Goal: Information Seeking & Learning: Find specific page/section

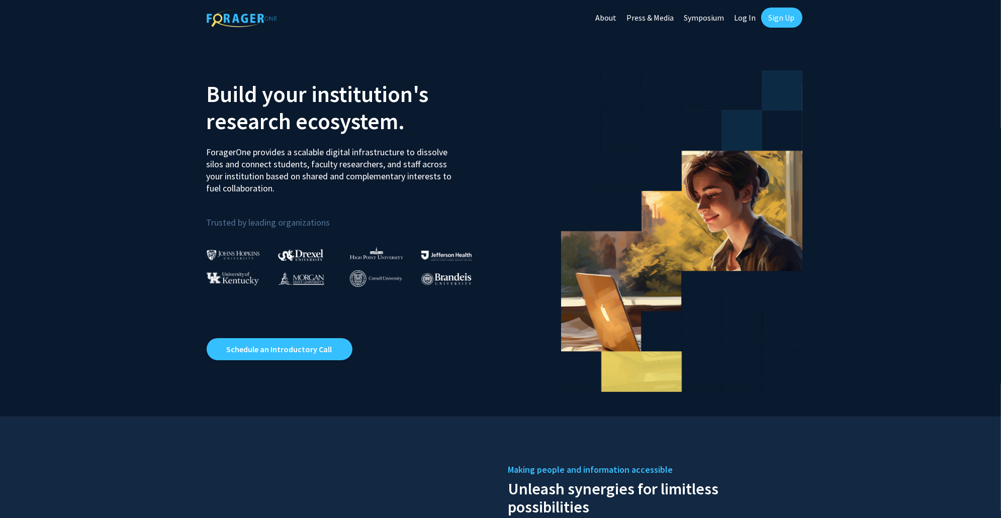
click at [741, 19] on link "Log In" at bounding box center [745, 17] width 32 height 35
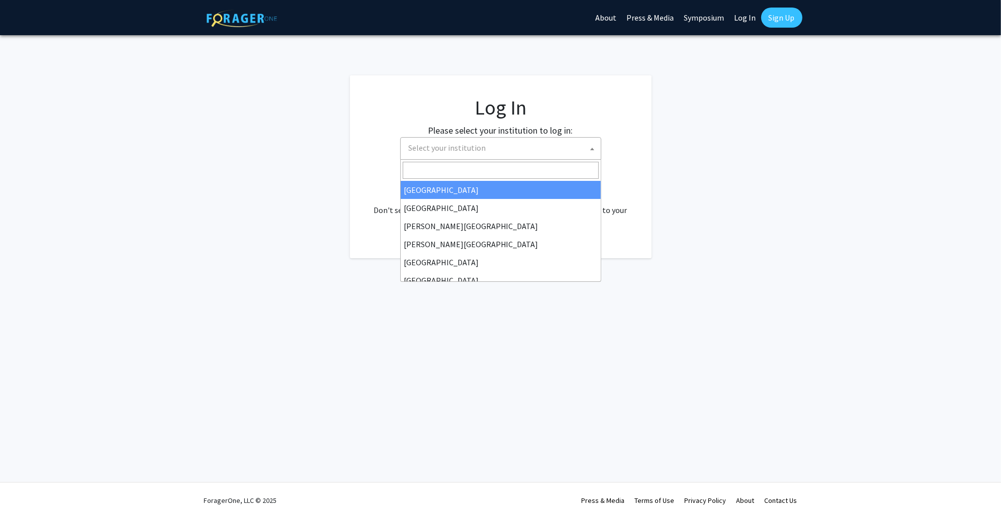
click at [483, 150] on span "Select your institution" at bounding box center [503, 148] width 196 height 21
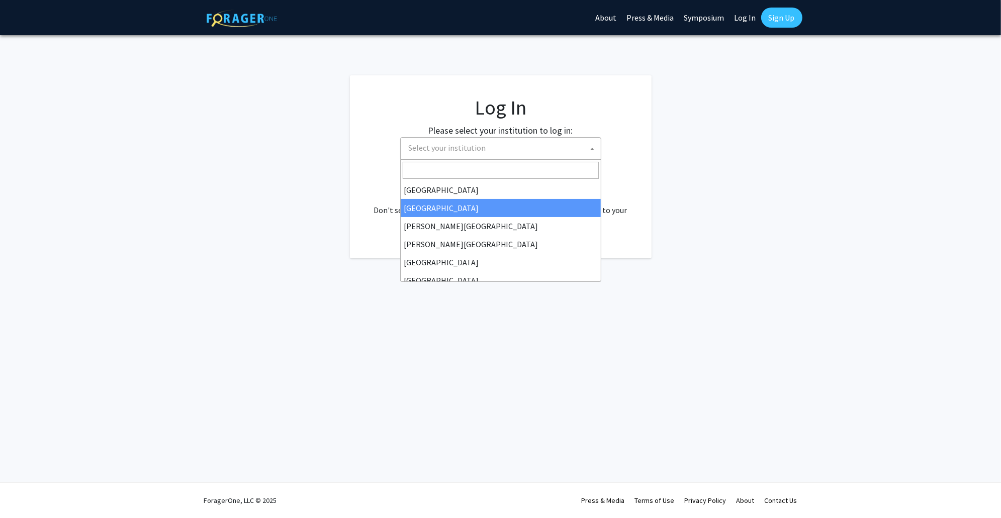
select select "10"
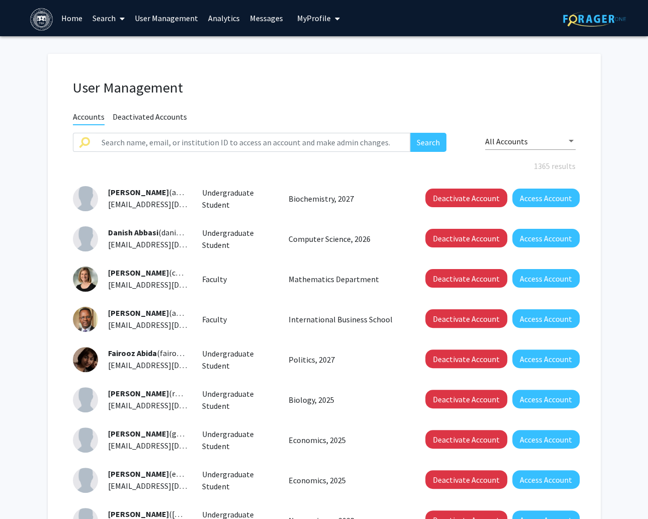
click at [77, 16] on link "Home" at bounding box center [71, 18] width 31 height 35
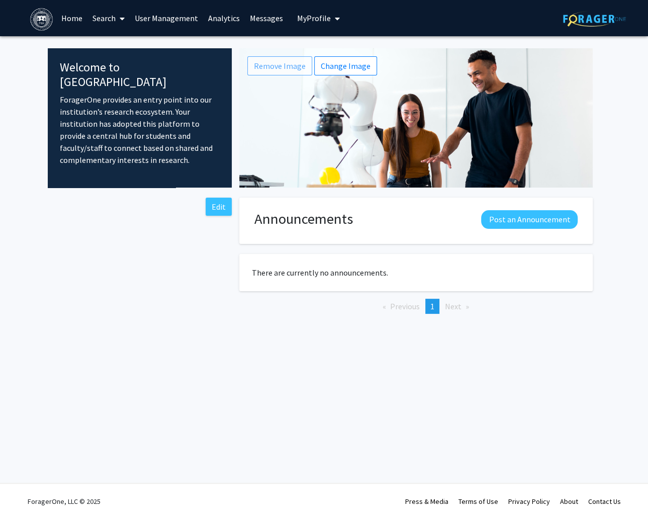
click at [116, 18] on span at bounding box center [120, 18] width 9 height 35
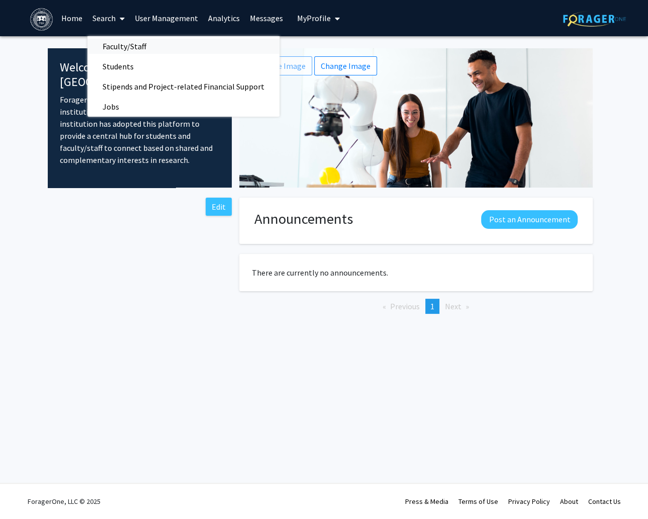
click at [124, 45] on span "Faculty/Staff" at bounding box center [124, 46] width 74 height 20
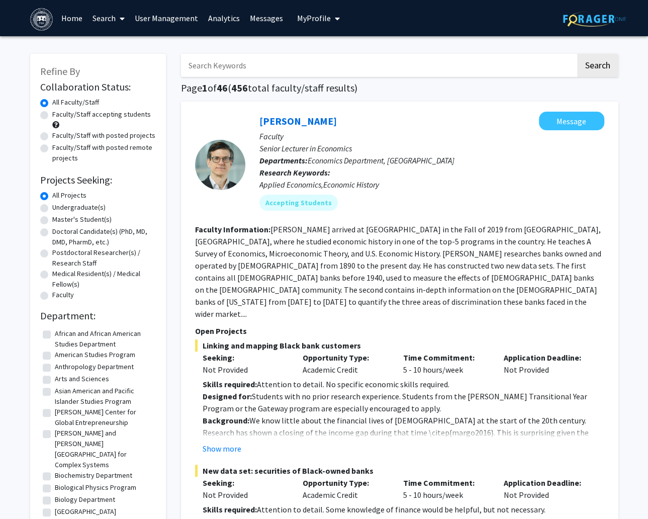
click at [52, 137] on label "Faculty/Staff with posted projects" at bounding box center [103, 135] width 103 height 11
click at [52, 137] on input "Faculty/Staff with posted projects" at bounding box center [55, 133] width 7 height 7
radio input "true"
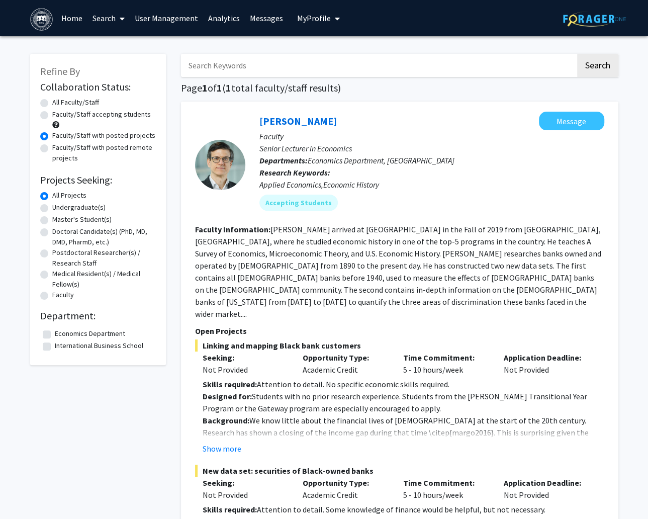
click at [207, 63] on input "Search Keywords" at bounding box center [378, 65] width 395 height 23
type input "Thomas"
click at [577, 54] on button "Search" at bounding box center [597, 65] width 41 height 23
radio input "true"
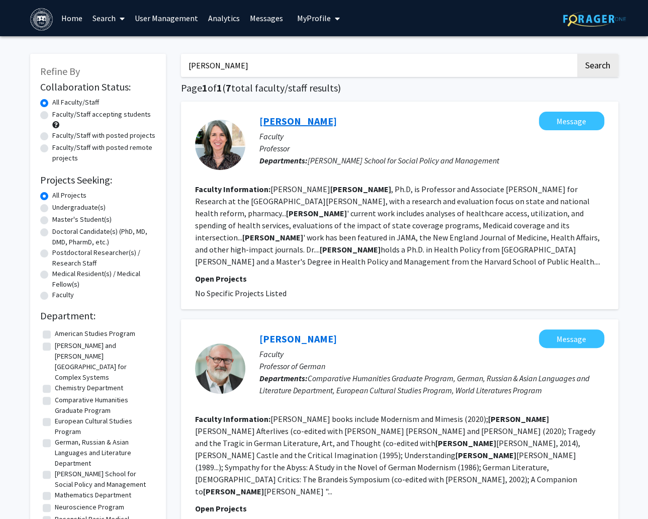
click at [280, 119] on link "Cindy Thomas" at bounding box center [297, 121] width 77 height 13
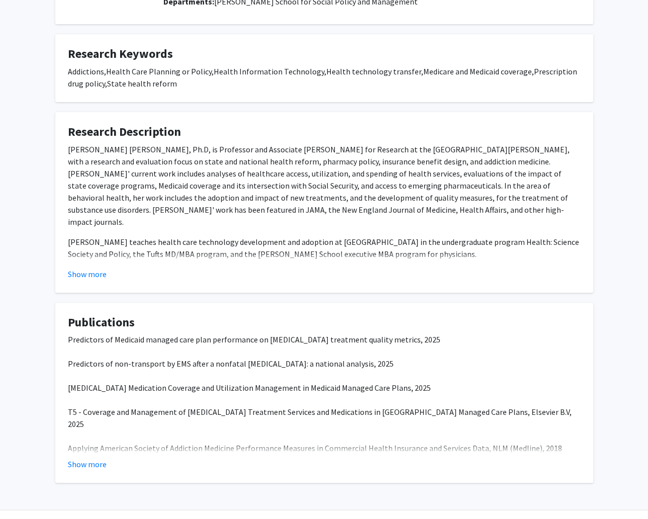
scroll to position [170, 0]
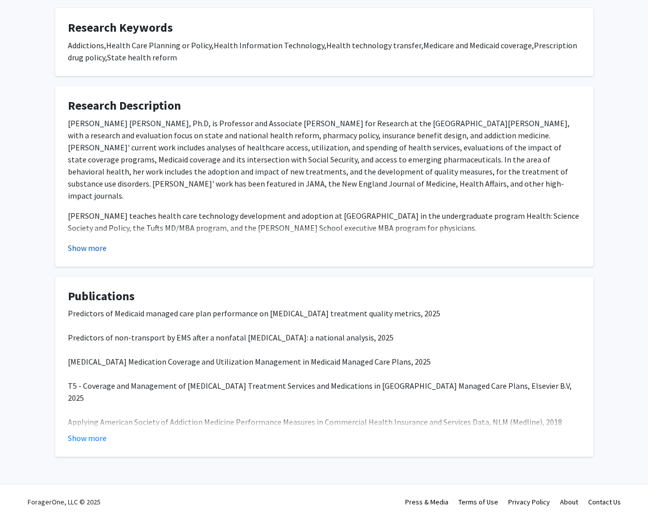
click at [99, 250] on button "Show more" at bounding box center [87, 248] width 39 height 12
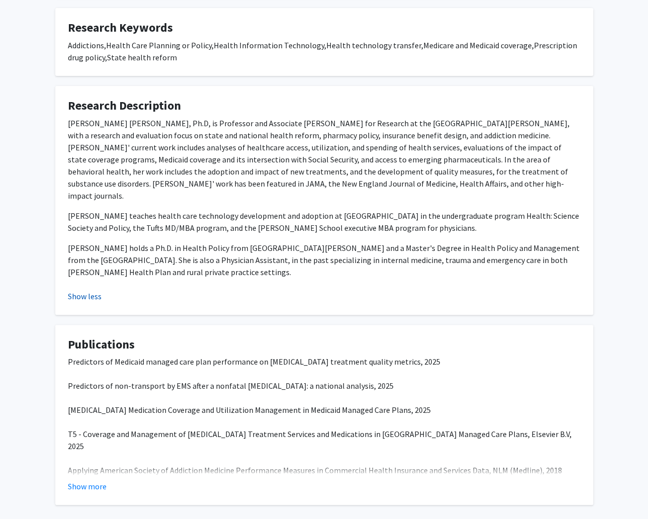
scroll to position [0, 0]
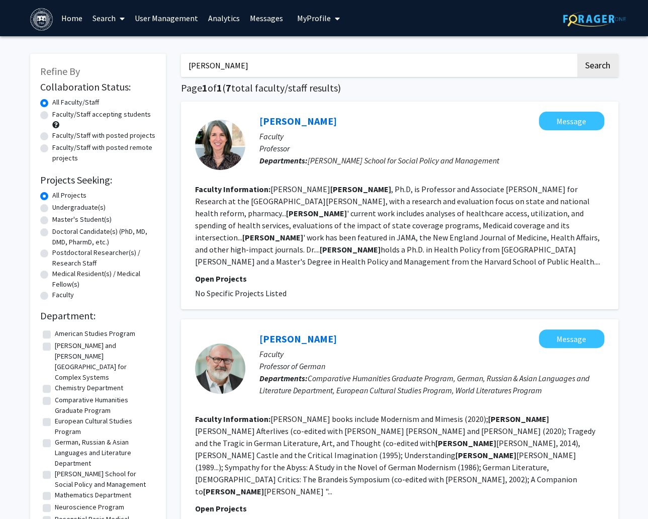
click at [109, 20] on link "Search" at bounding box center [108, 18] width 42 height 35
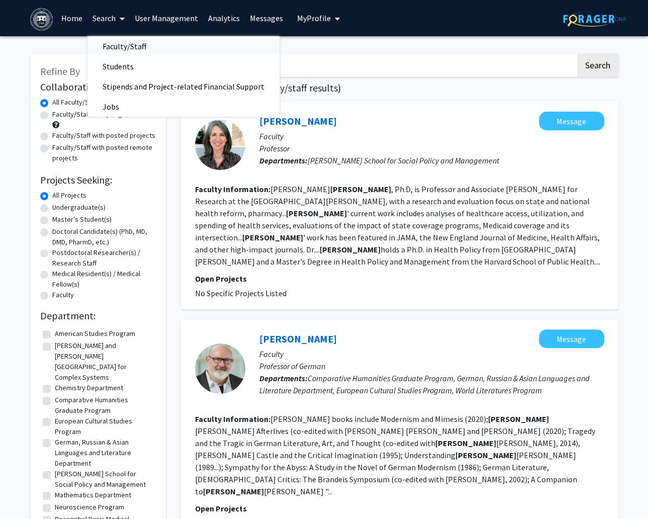
click at [111, 50] on span "Faculty/Staff" at bounding box center [124, 46] width 74 height 20
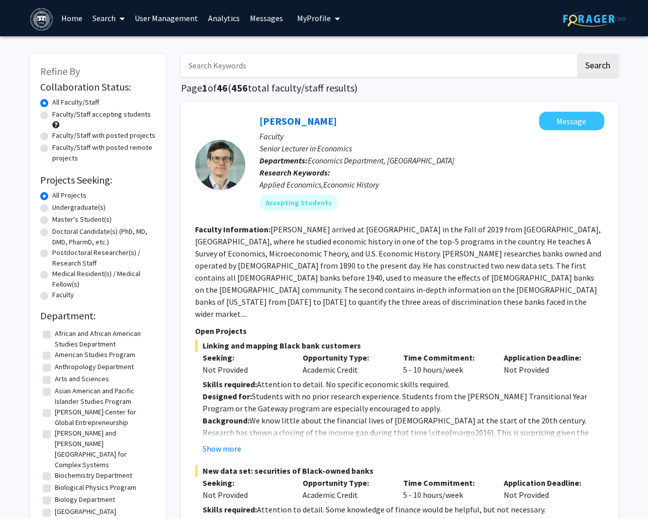
click at [110, 23] on link "Search" at bounding box center [108, 18] width 42 height 35
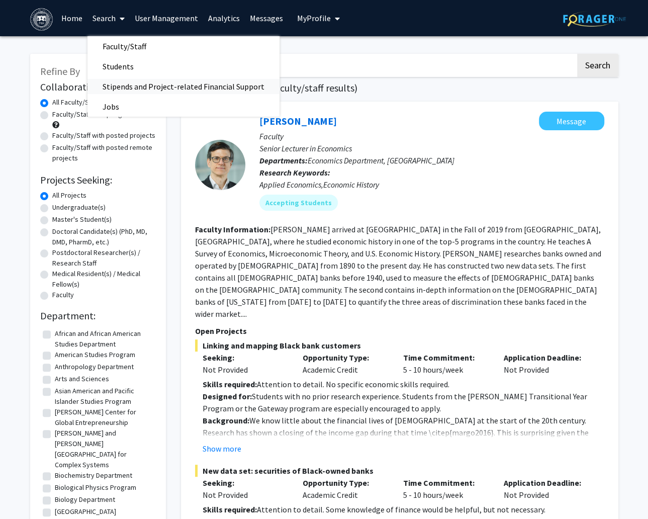
click at [118, 85] on span "Stipends and Project-related Financial Support" at bounding box center [183, 86] width 192 height 20
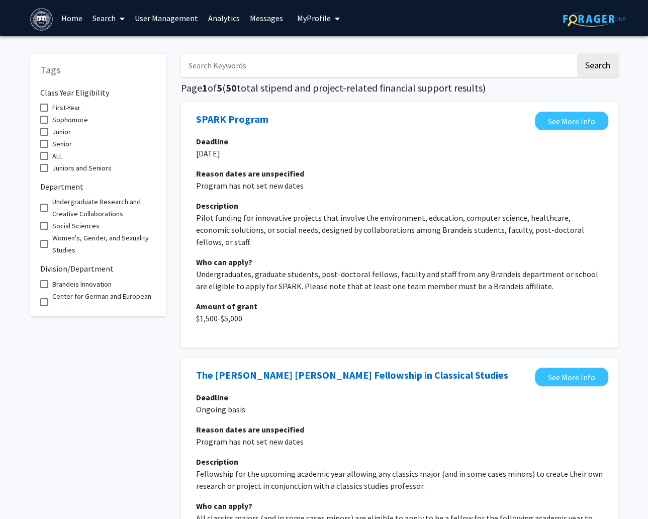
click at [98, 15] on link "Search" at bounding box center [108, 18] width 42 height 35
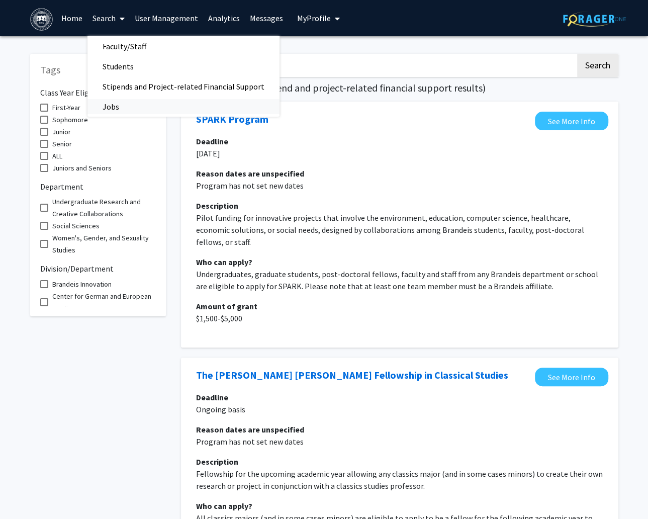
click at [112, 109] on span "Jobs" at bounding box center [110, 107] width 47 height 20
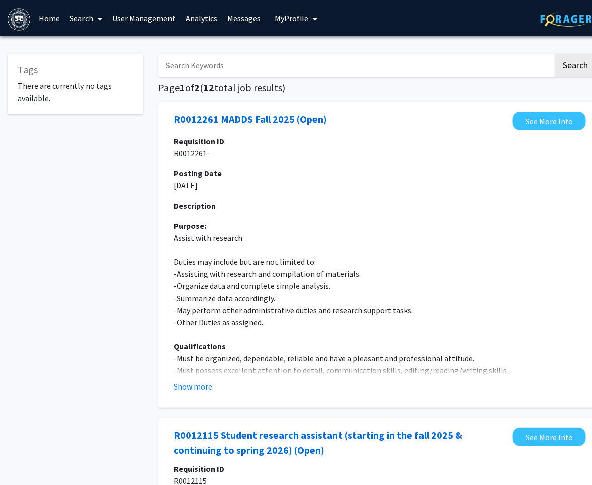
click at [301, 67] on input "Search Keywords" at bounding box center [355, 65] width 395 height 23
type input "Heyman"
click at [554, 54] on button "Search" at bounding box center [574, 65] width 41 height 23
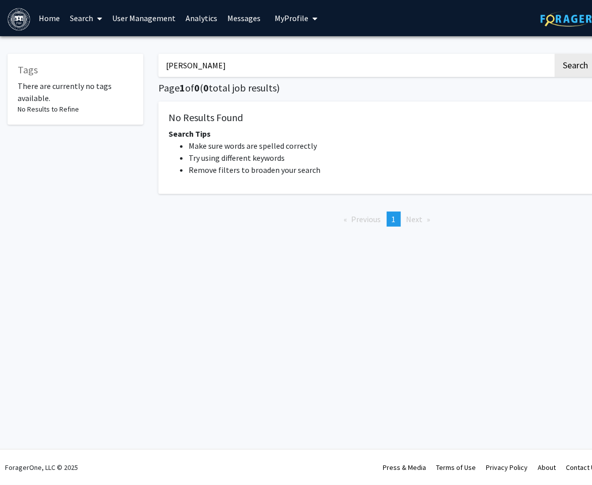
click at [141, 17] on link "User Management" at bounding box center [144, 18] width 73 height 35
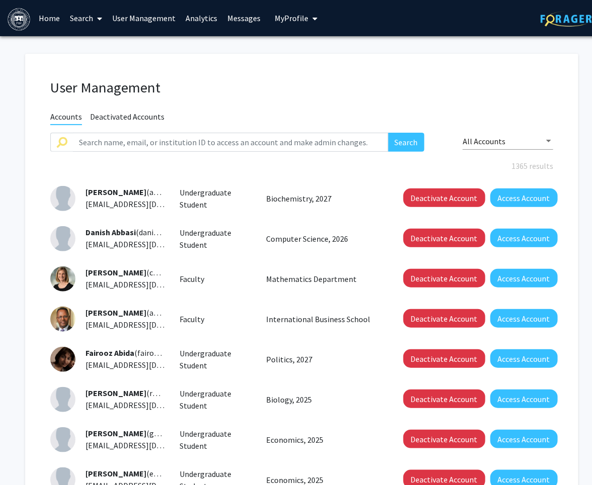
click at [237, 19] on link "Messages" at bounding box center [244, 18] width 43 height 35
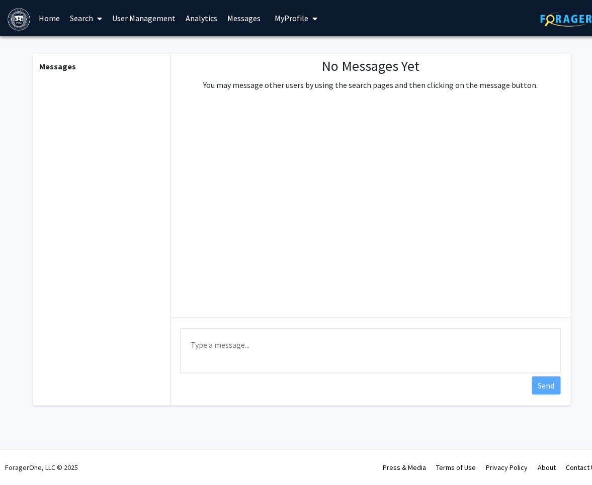
click at [95, 21] on span at bounding box center [97, 18] width 9 height 35
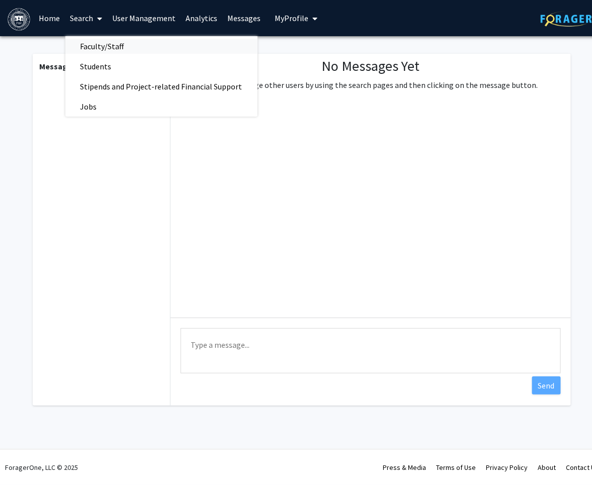
click at [98, 48] on span "Faculty/Staff" at bounding box center [102, 46] width 74 height 20
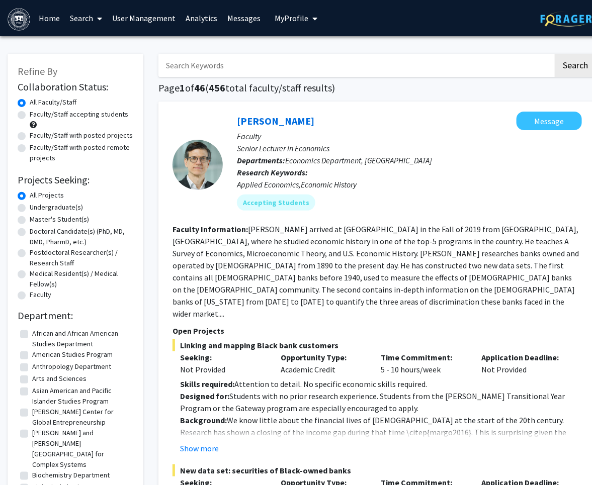
click at [210, 16] on link "Analytics" at bounding box center [202, 18] width 42 height 35
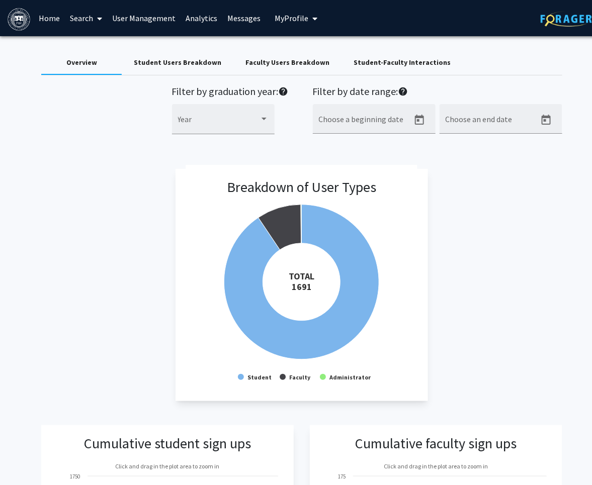
click at [195, 19] on link "Analytics" at bounding box center [202, 18] width 42 height 35
click at [85, 22] on link "Search" at bounding box center [86, 18] width 42 height 35
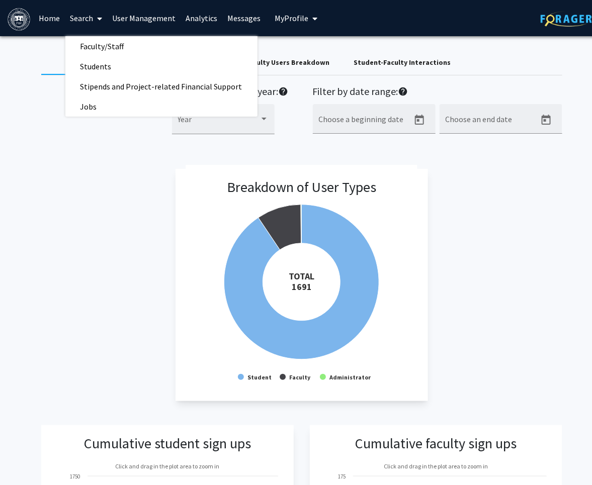
click at [85, 22] on link "Search" at bounding box center [86, 18] width 42 height 35
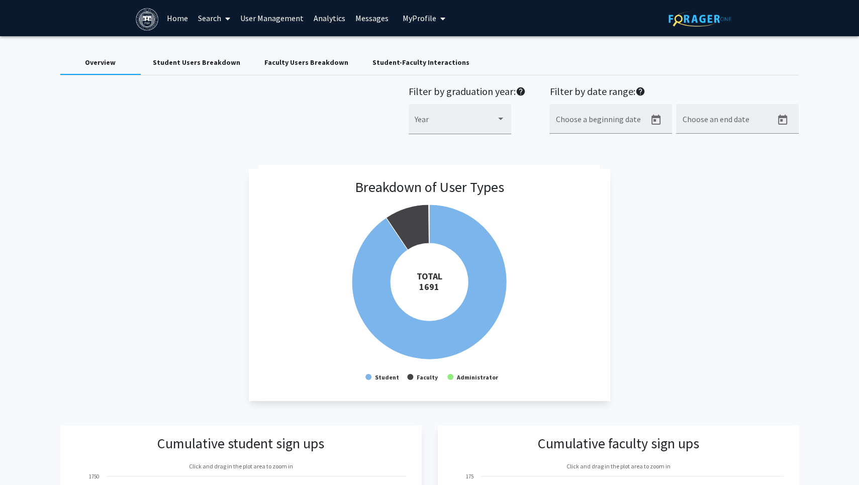
click at [418, 20] on span "My Profile" at bounding box center [420, 18] width 34 height 10
click at [435, 48] on span "Margaret Lynch" at bounding box center [465, 46] width 61 height 11
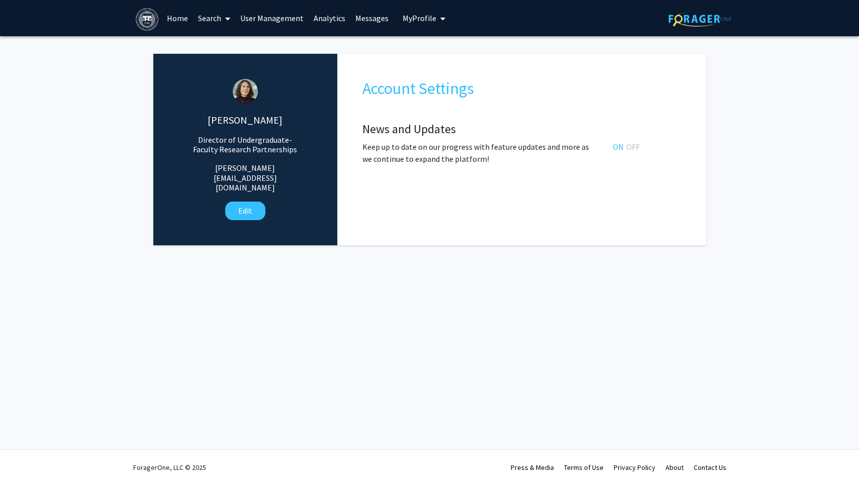
click at [409, 18] on span "My Profile" at bounding box center [420, 18] width 34 height 10
click at [331, 20] on link "Analytics" at bounding box center [330, 18] width 42 height 35
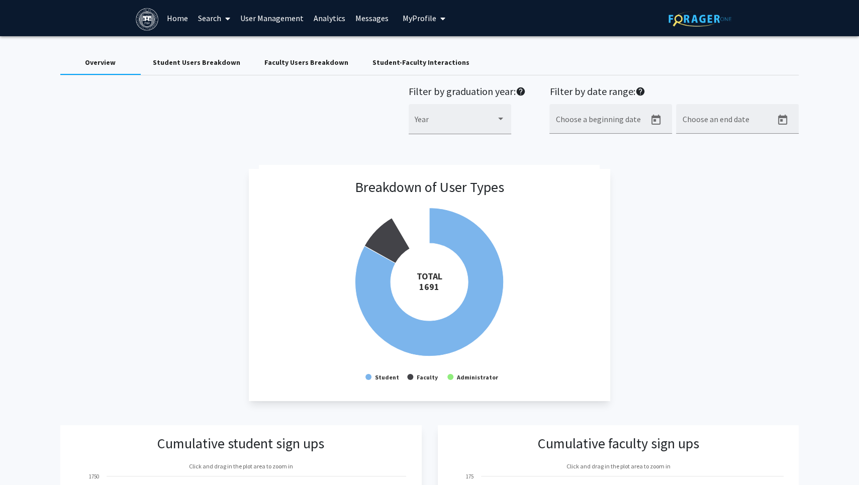
click at [269, 17] on link "User Management" at bounding box center [271, 18] width 73 height 35
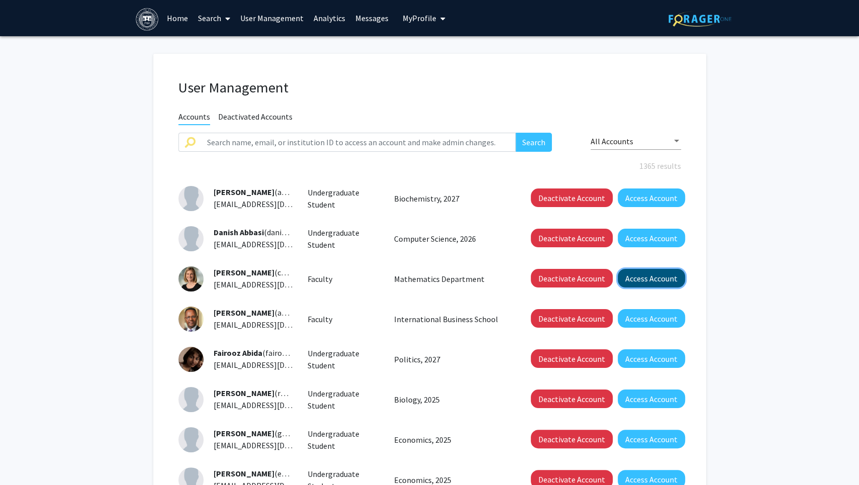
click at [659, 276] on button "Access Account" at bounding box center [651, 278] width 67 height 19
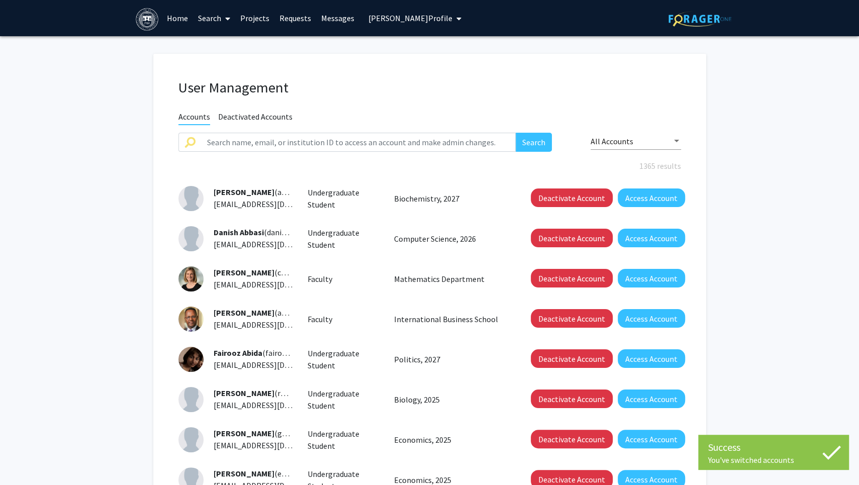
click at [219, 17] on link "Search" at bounding box center [214, 18] width 42 height 35
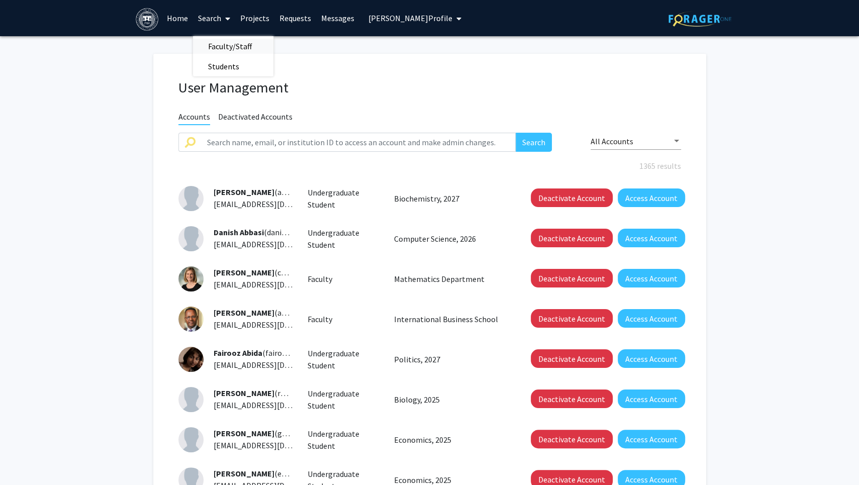
click at [223, 47] on span "Faculty/Staff" at bounding box center [230, 46] width 74 height 20
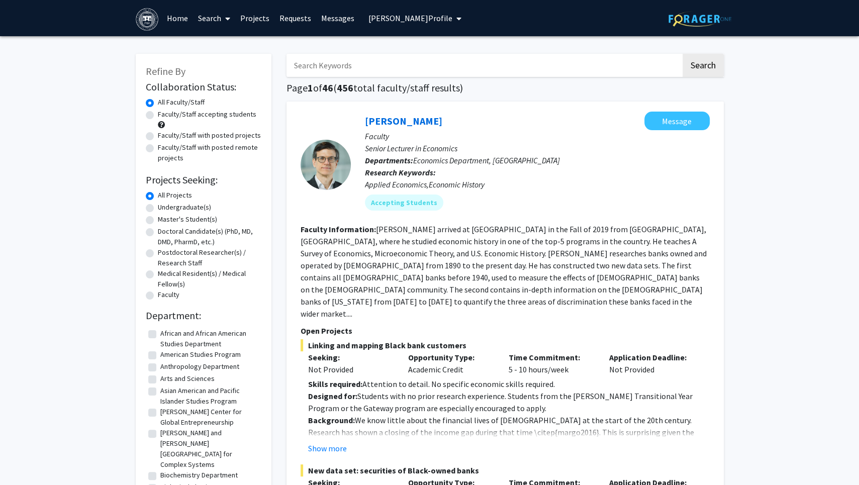
click at [294, 17] on link "Requests" at bounding box center [295, 18] width 42 height 35
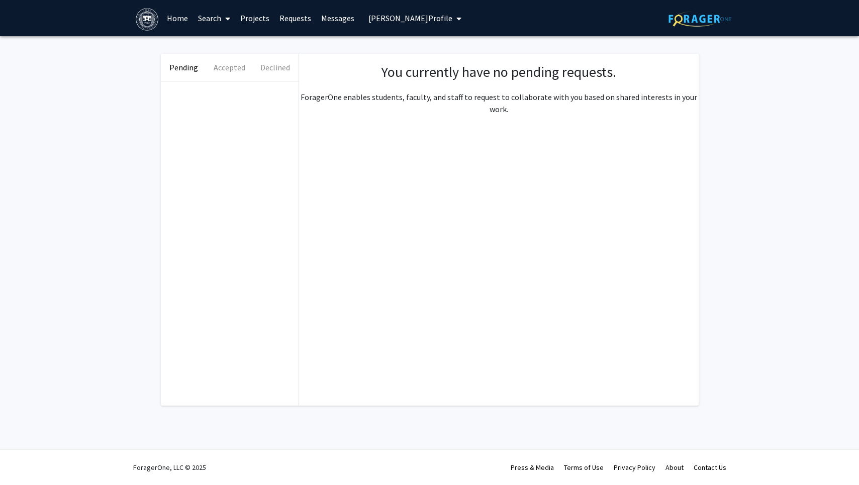
click at [257, 19] on link "Projects" at bounding box center [254, 18] width 39 height 35
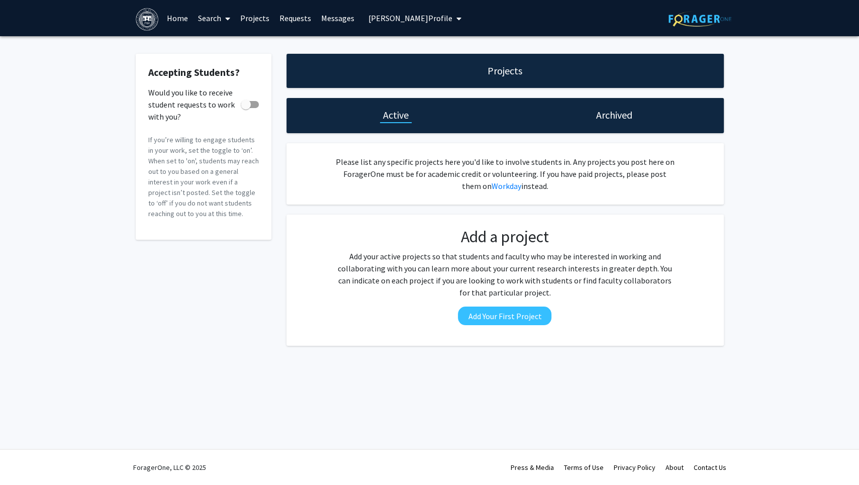
click at [289, 19] on link "Requests" at bounding box center [295, 18] width 42 height 35
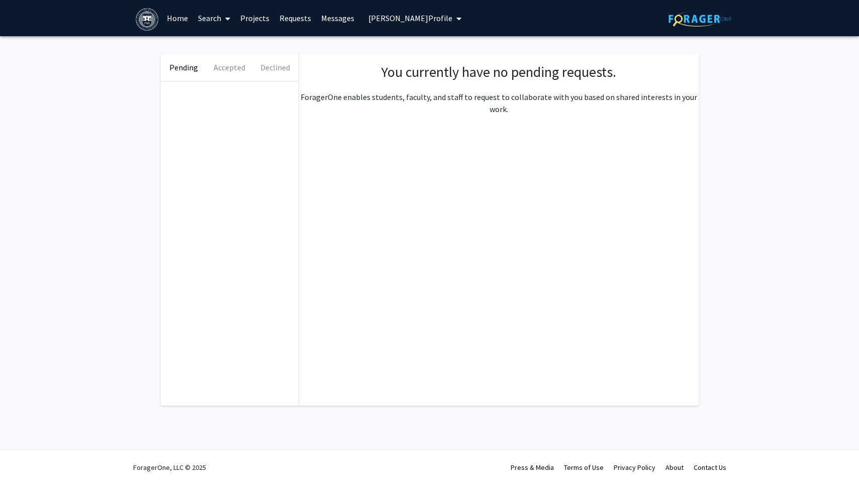
click at [392, 15] on span "Carolyn Abbott's Profile" at bounding box center [410, 18] width 84 height 10
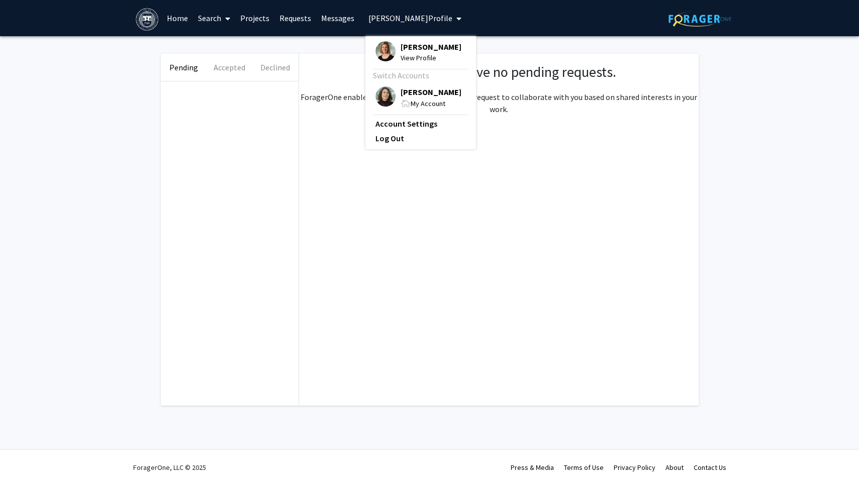
click at [338, 21] on link "Messages" at bounding box center [337, 18] width 43 height 35
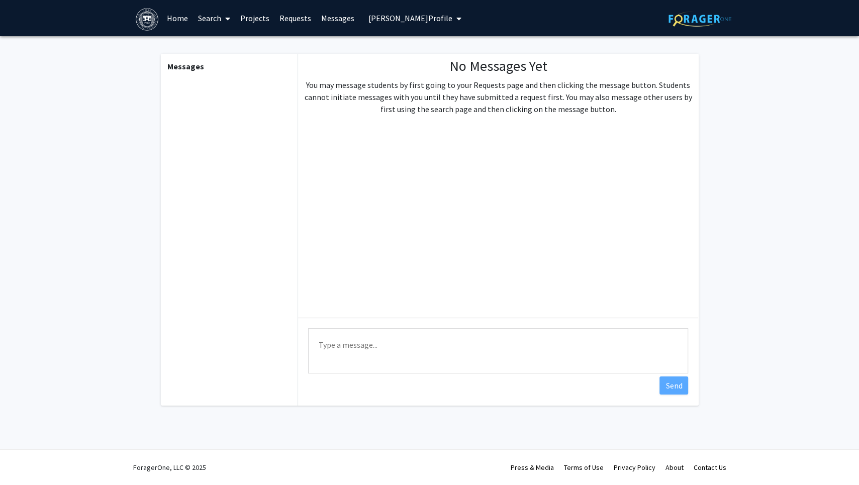
click at [289, 22] on link "Requests" at bounding box center [295, 18] width 42 height 35
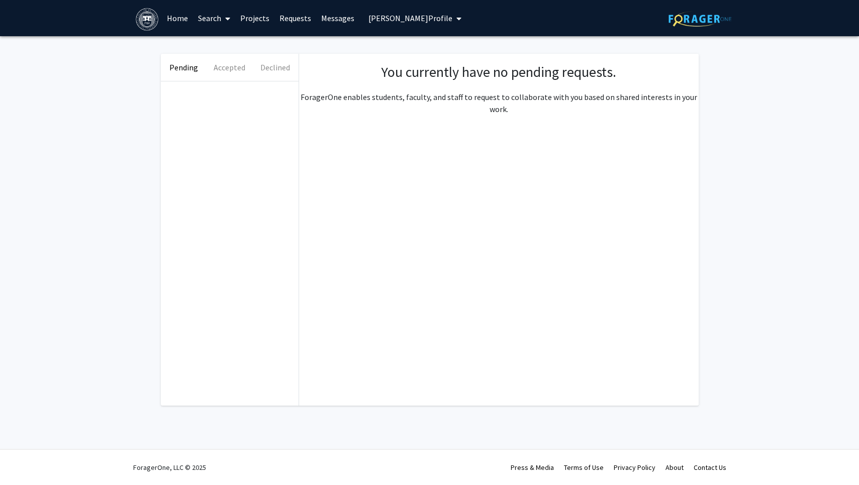
click at [259, 23] on link "Projects" at bounding box center [254, 18] width 39 height 35
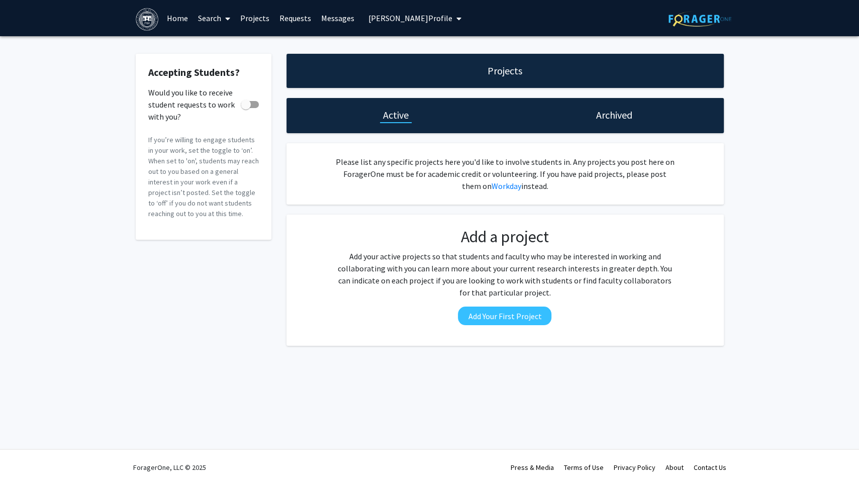
click at [398, 17] on span "Carolyn Abbott's Profile" at bounding box center [410, 18] width 84 height 10
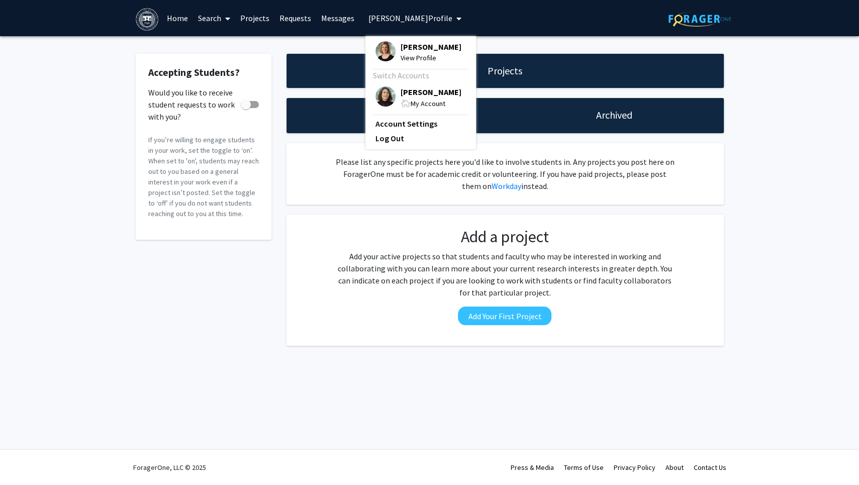
click at [406, 101] on span at bounding box center [406, 104] width 10 height 8
